Goal: Task Accomplishment & Management: Use online tool/utility

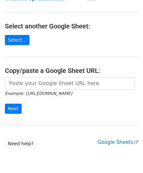
scroll to position [65, 0]
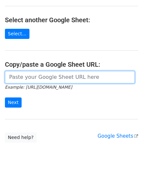
click at [26, 80] on input "url" at bounding box center [70, 77] width 130 height 12
paste input "[URL][DOMAIN_NAME]"
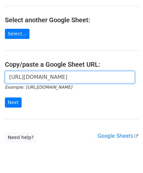
scroll to position [0, 145]
type input "[URL][DOMAIN_NAME]"
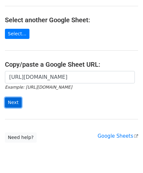
click at [15, 97] on input "Next" at bounding box center [13, 102] width 17 height 10
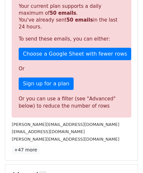
scroll to position [200, 0]
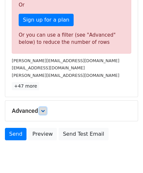
click at [43, 109] on icon at bounding box center [43, 111] width 4 height 4
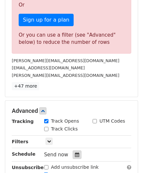
click at [75, 152] on icon at bounding box center [77, 154] width 4 height 5
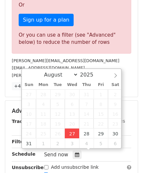
type input "[DATE] 12:00"
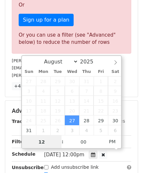
scroll to position [178, 0]
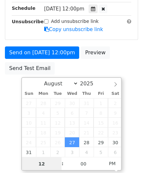
paste input "6"
type input "6"
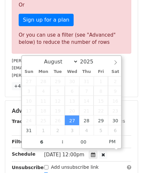
type input "2025-08-27 18:00"
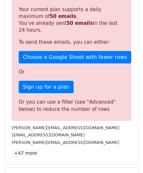
scroll to position [292, 0]
